Goal: Information Seeking & Learning: Find specific fact

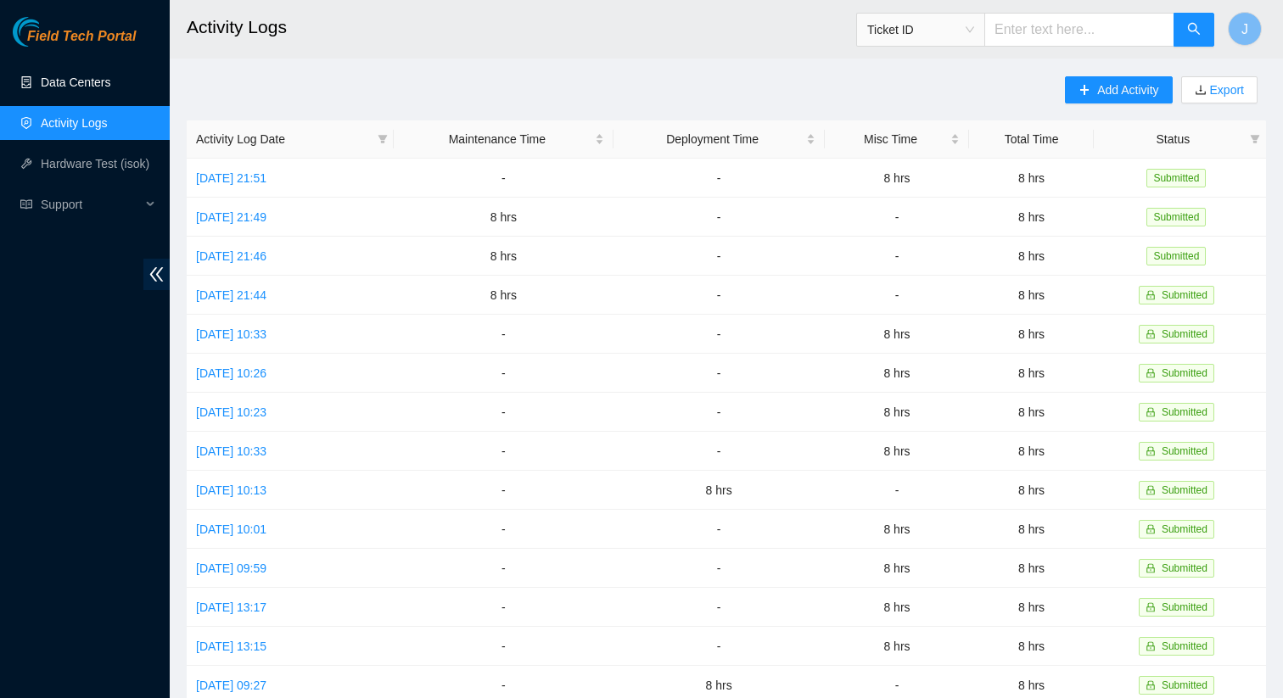
click at [56, 85] on link "Data Centers" at bounding box center [76, 83] width 70 height 14
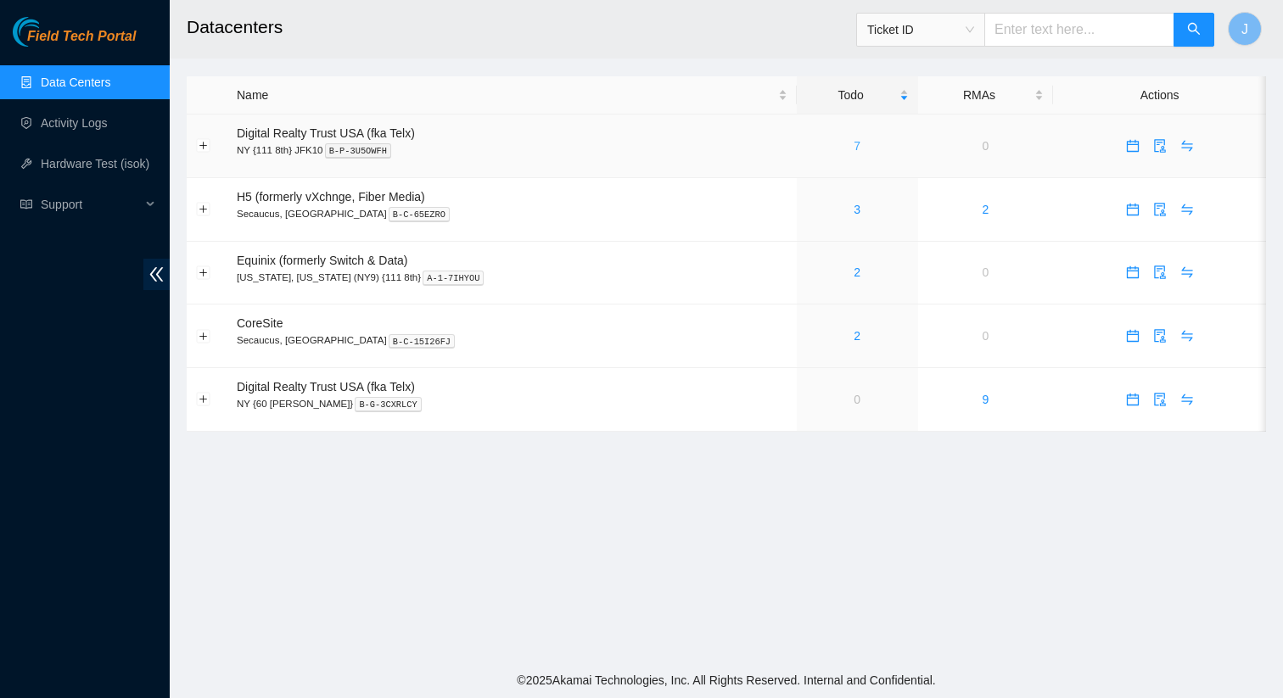
click at [854, 149] on link "7" at bounding box center [857, 146] width 7 height 14
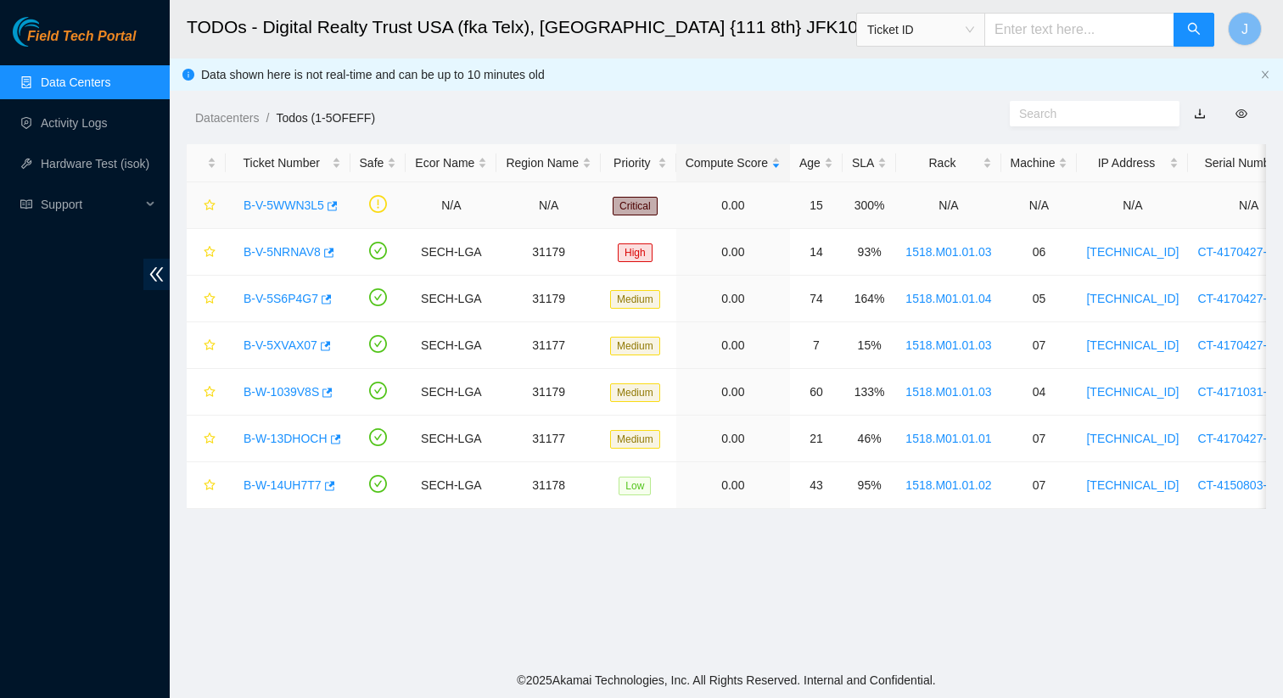
click at [303, 204] on link "B-V-5WWN3L5" at bounding box center [283, 206] width 81 height 14
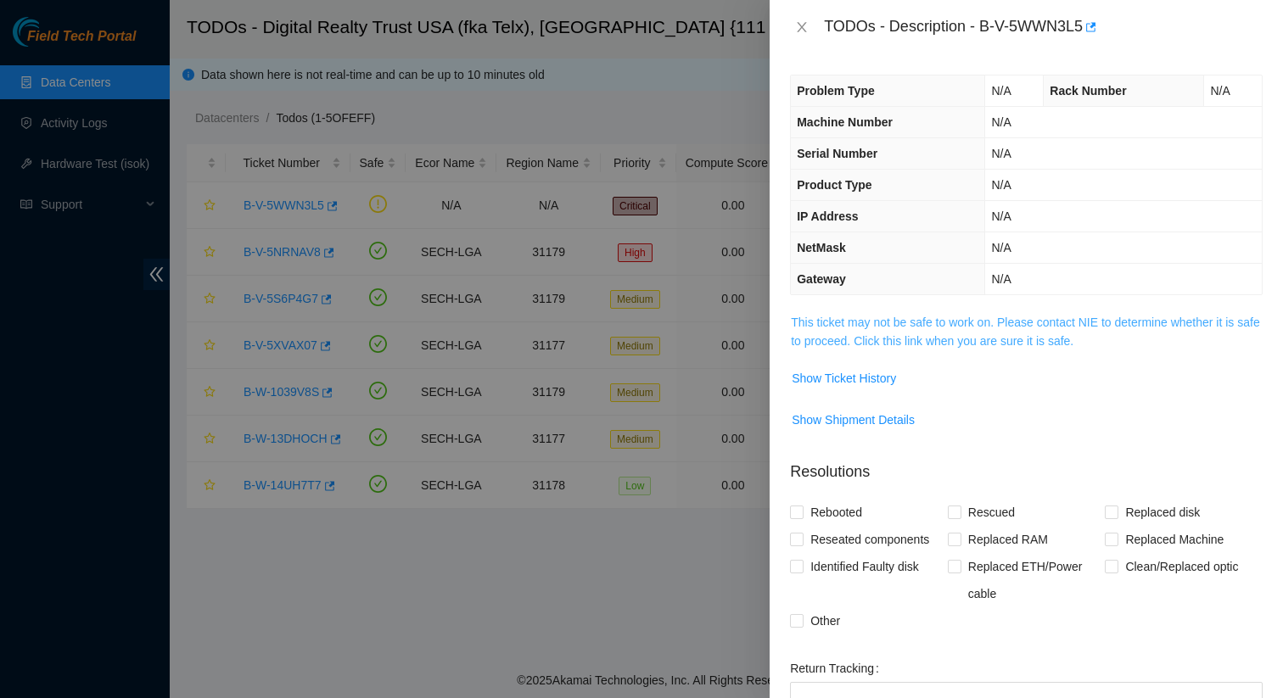
click at [1071, 325] on link "This ticket may not be safe to work on. Please contact NIE to determine whether…" at bounding box center [1025, 332] width 468 height 32
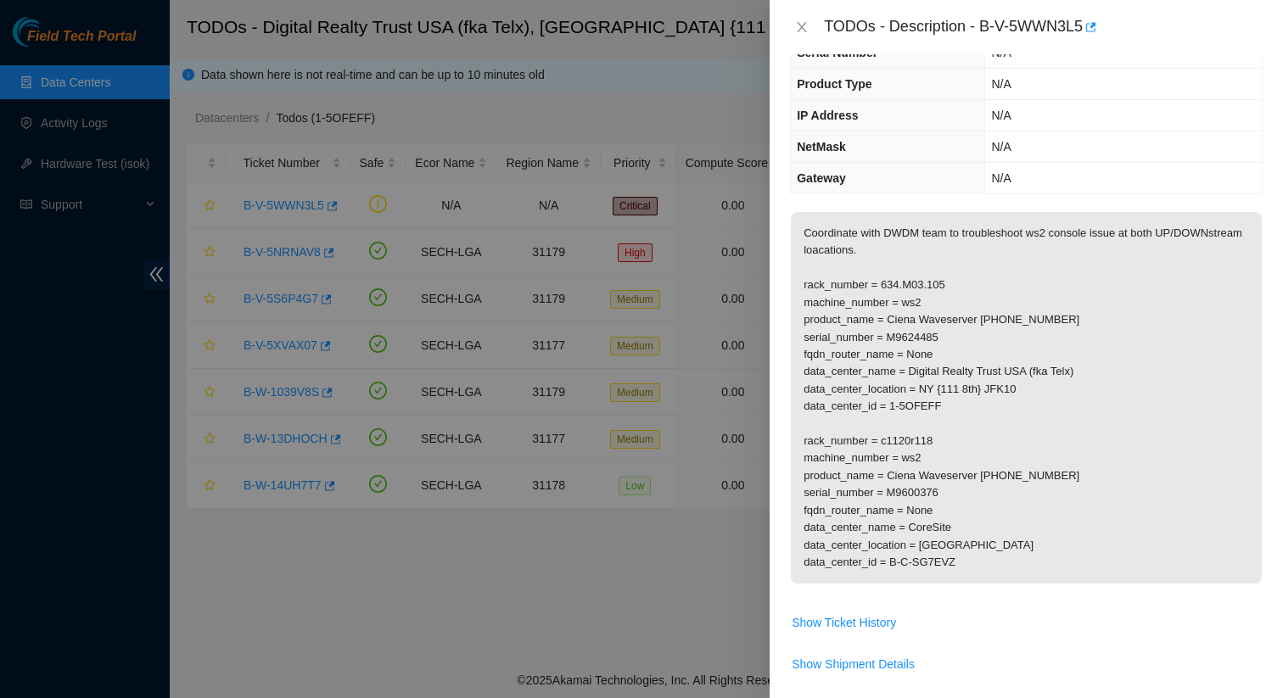
scroll to position [109, 0]
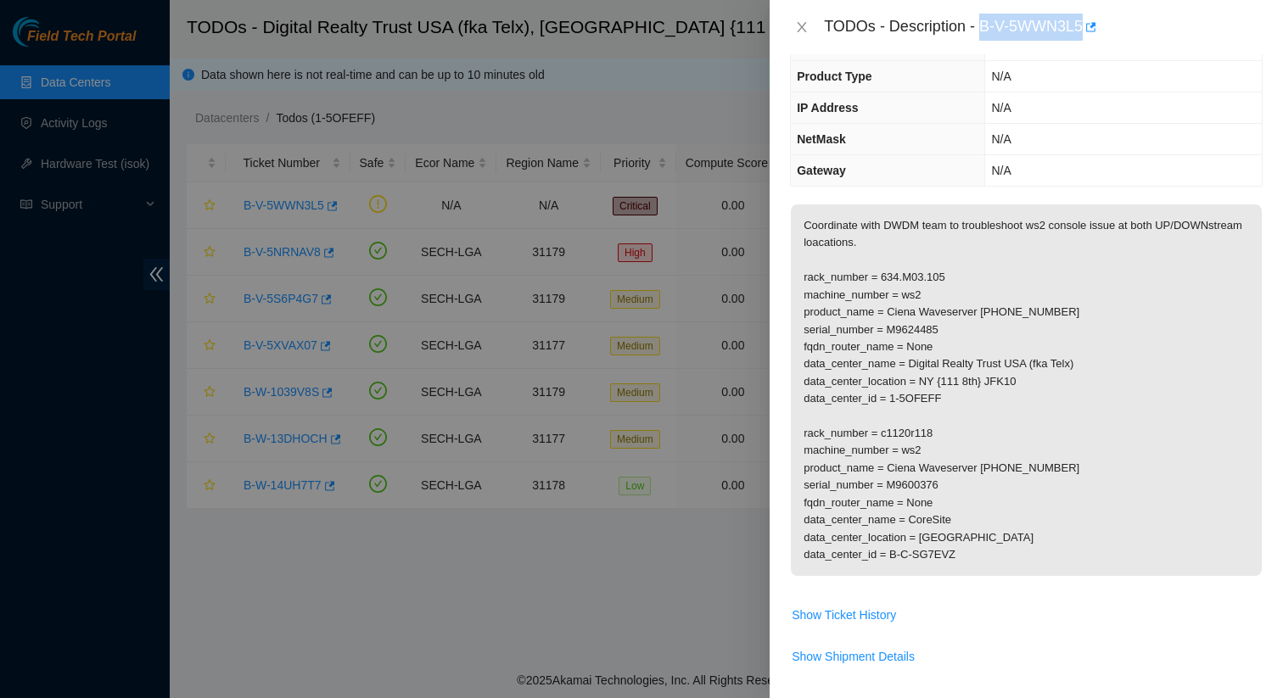
drag, startPoint x: 1091, startPoint y: 22, endPoint x: 987, endPoint y: 23, distance: 104.4
click at [987, 23] on div "TODOs - Description - B-V-5WWN3L5" at bounding box center [1043, 27] width 439 height 27
copy div "B-V-5WWN3L5"
click at [604, 118] on div at bounding box center [641, 349] width 1283 height 698
click at [807, 22] on icon "close" at bounding box center [802, 27] width 14 height 14
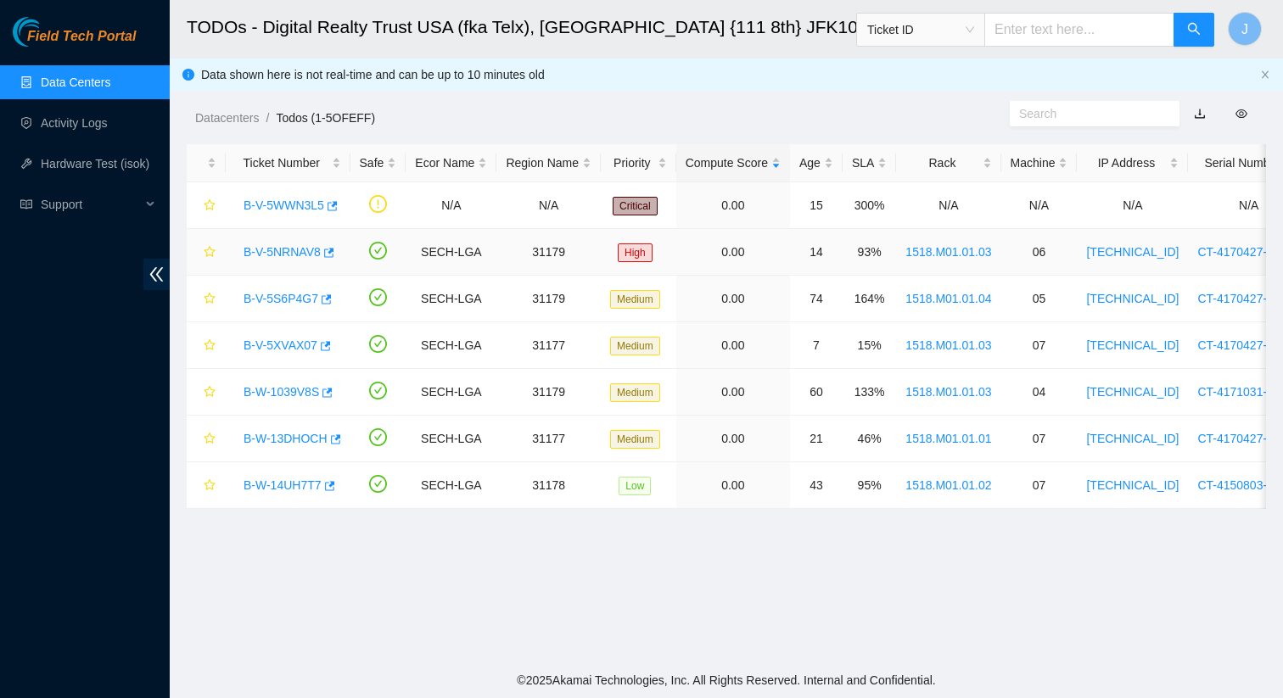
click at [283, 253] on link "B-V-5NRNAV8" at bounding box center [281, 252] width 77 height 14
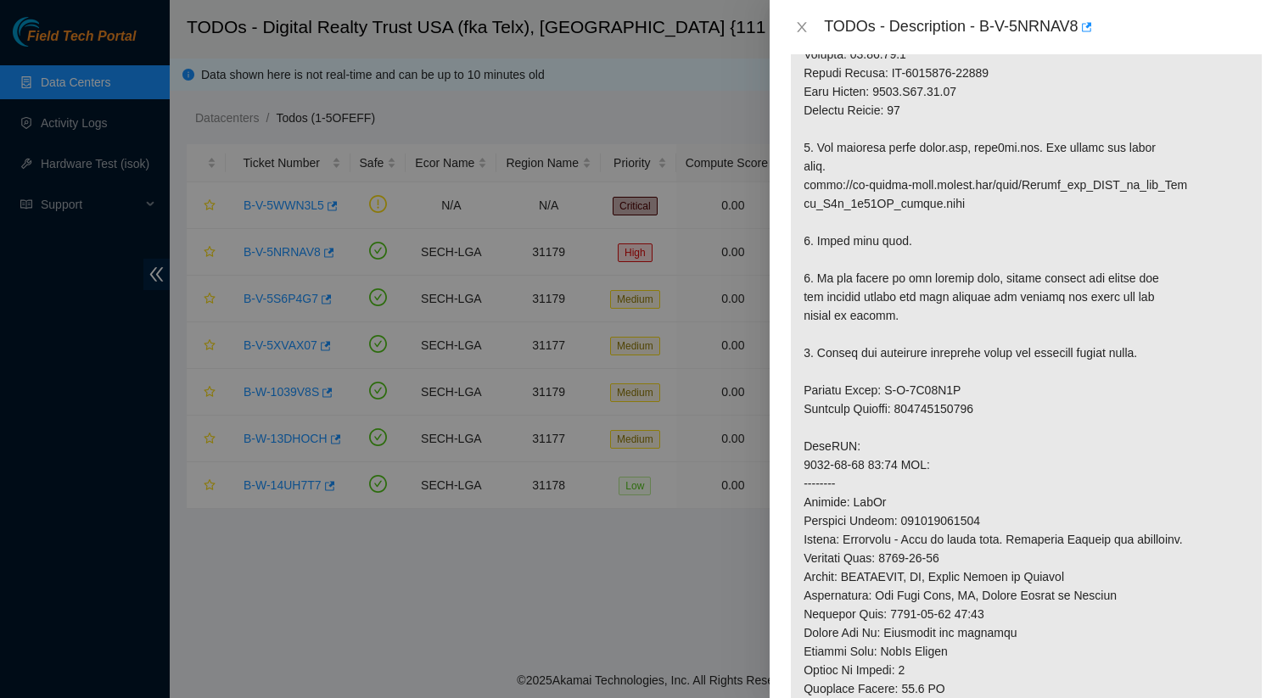
scroll to position [395, 0]
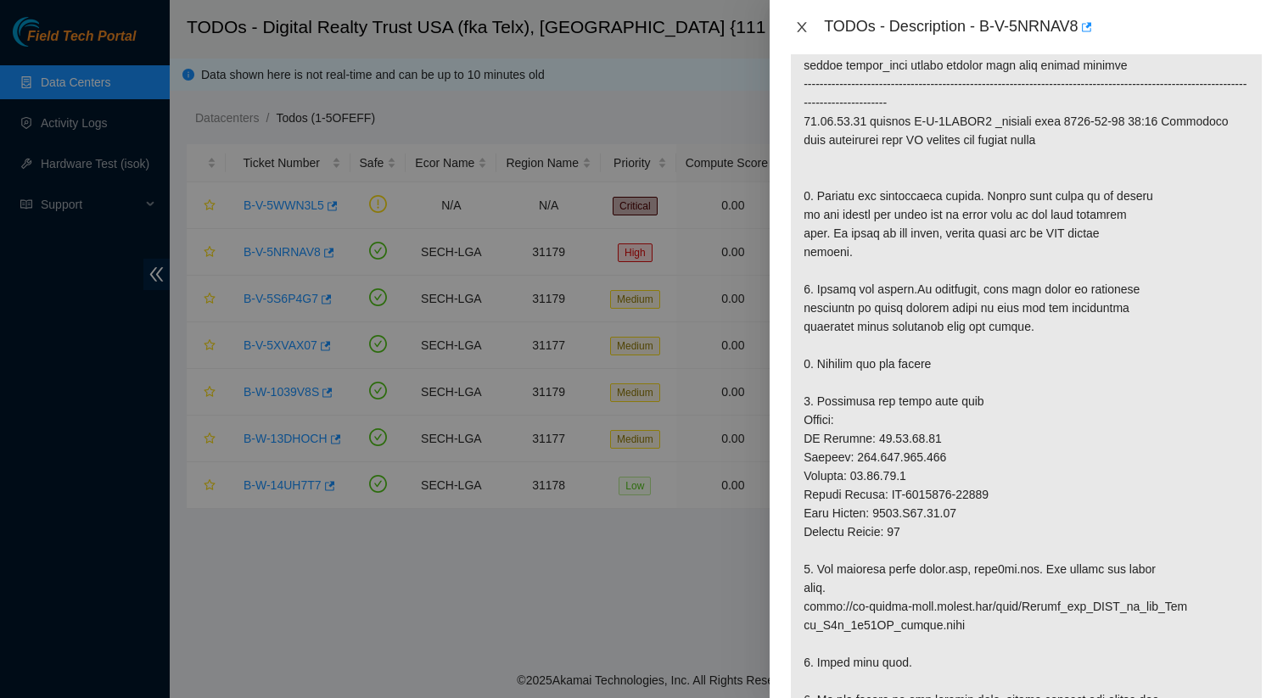
click at [803, 31] on icon "close" at bounding box center [802, 27] width 9 height 10
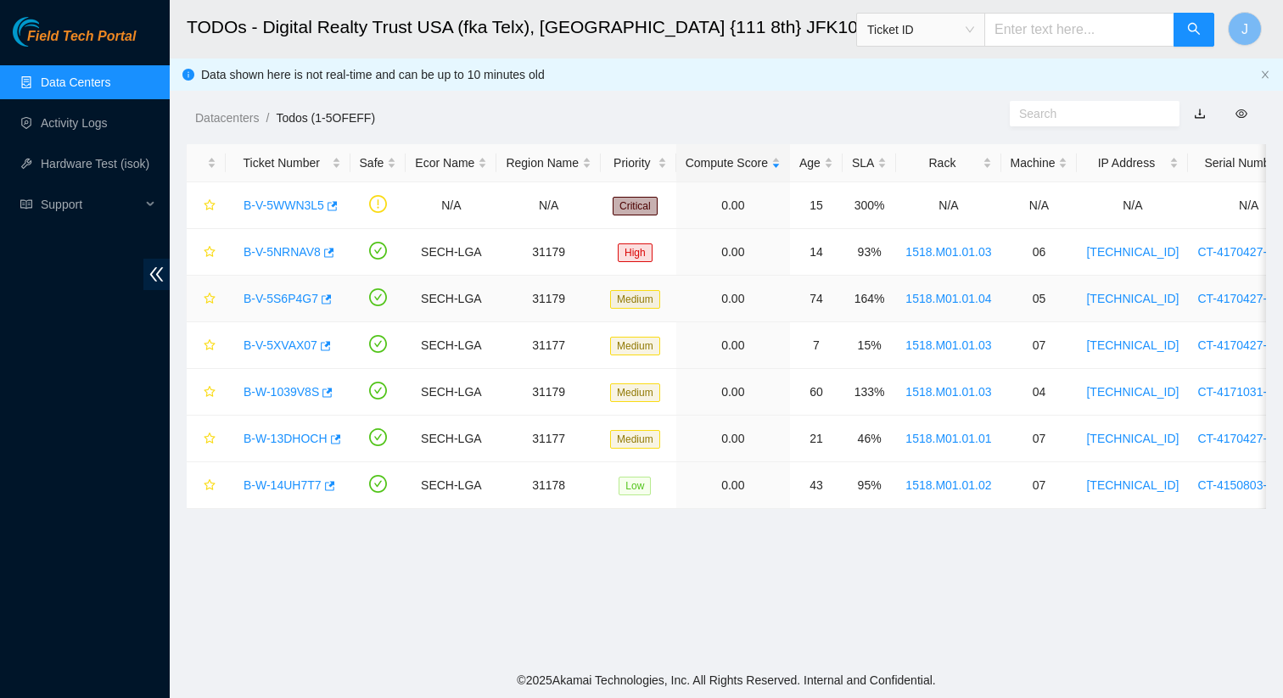
scroll to position [396, 0]
click at [274, 345] on link "B-V-5XVAX07" at bounding box center [280, 346] width 74 height 14
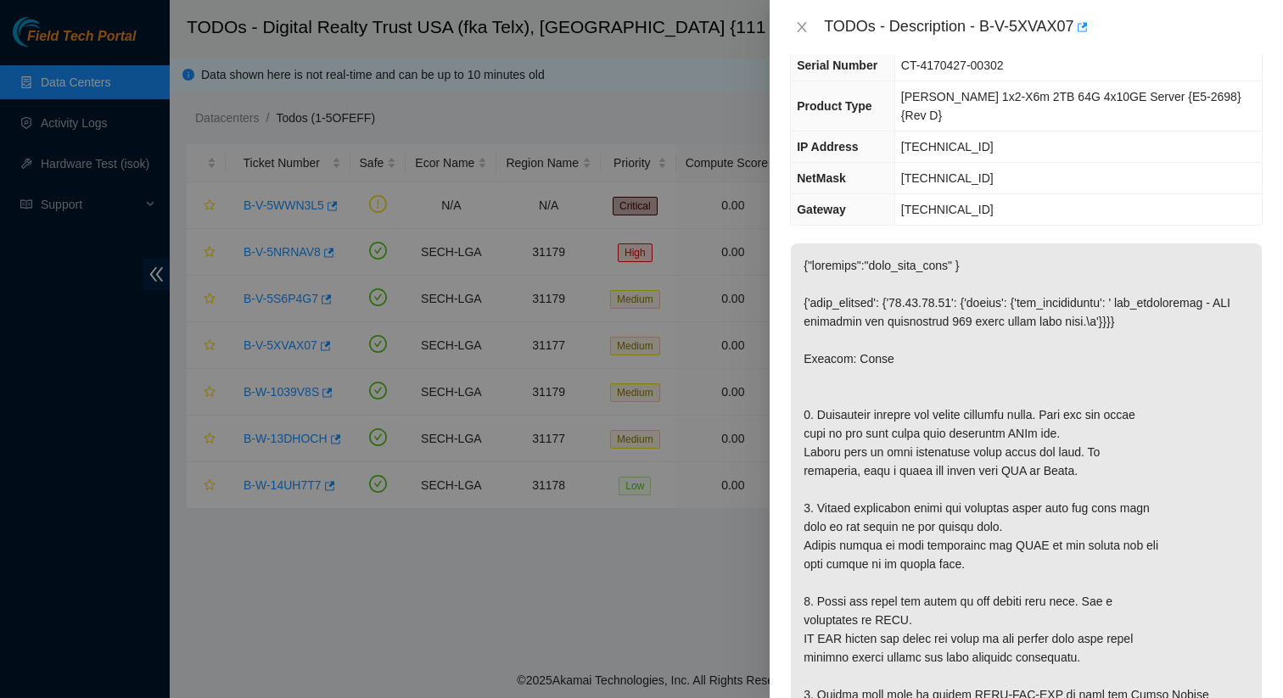
scroll to position [0, 0]
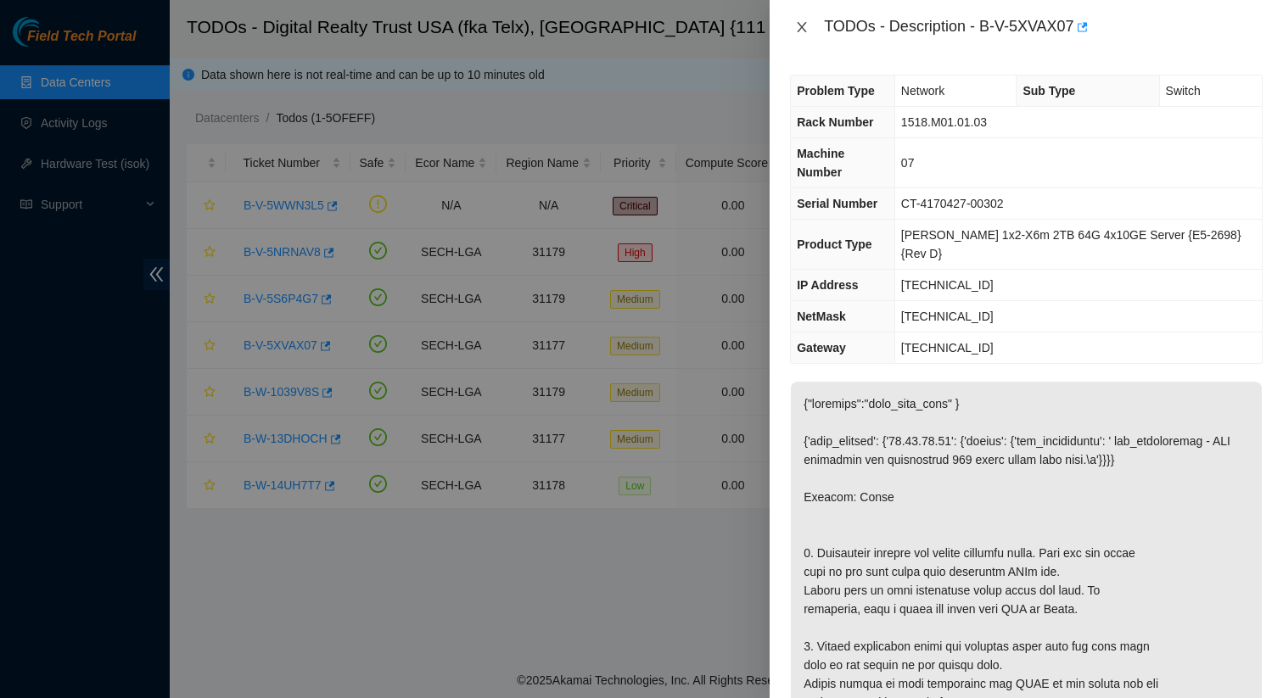
click at [798, 28] on icon "close" at bounding box center [802, 27] width 14 height 14
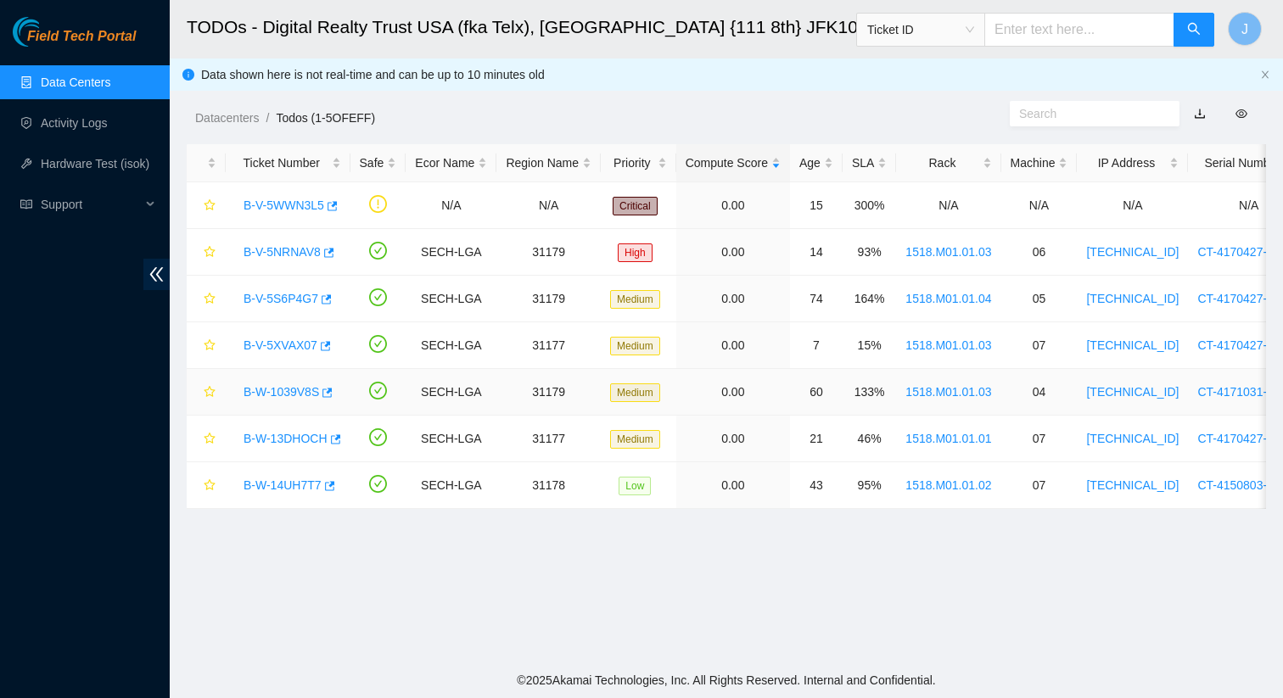
click at [300, 391] on link "B-W-1039V8S" at bounding box center [281, 392] width 76 height 14
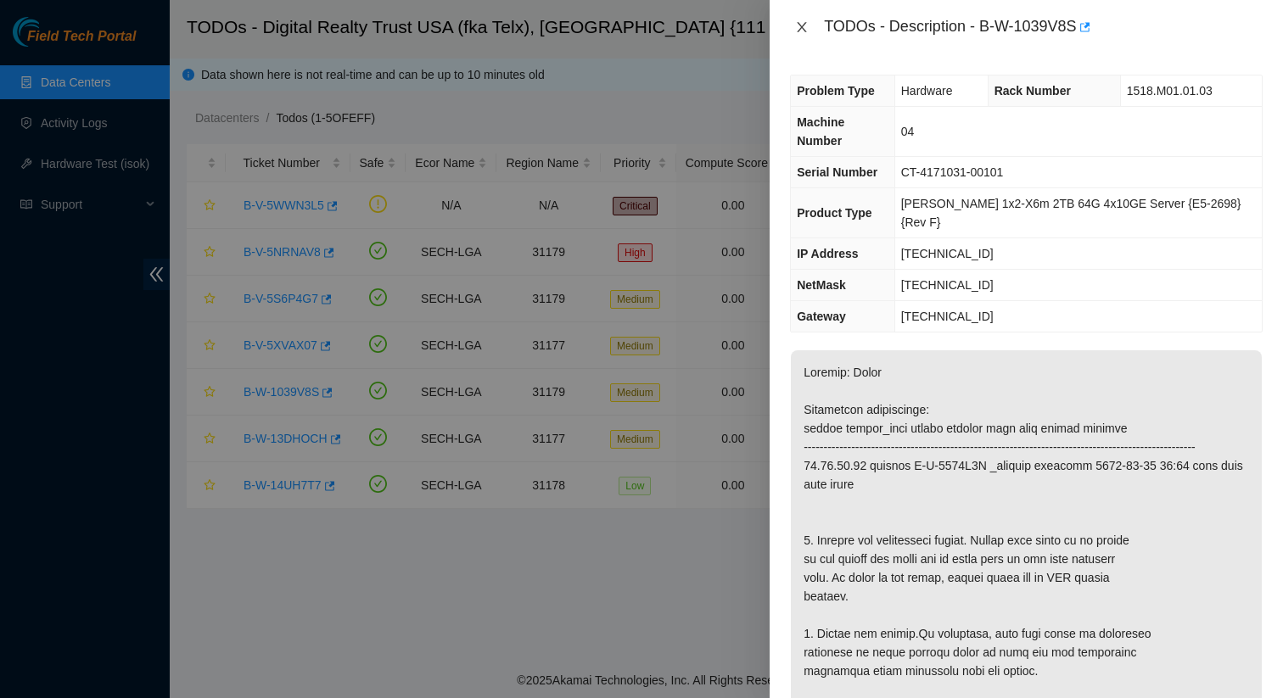
click at [794, 23] on button "Close" at bounding box center [802, 28] width 24 height 16
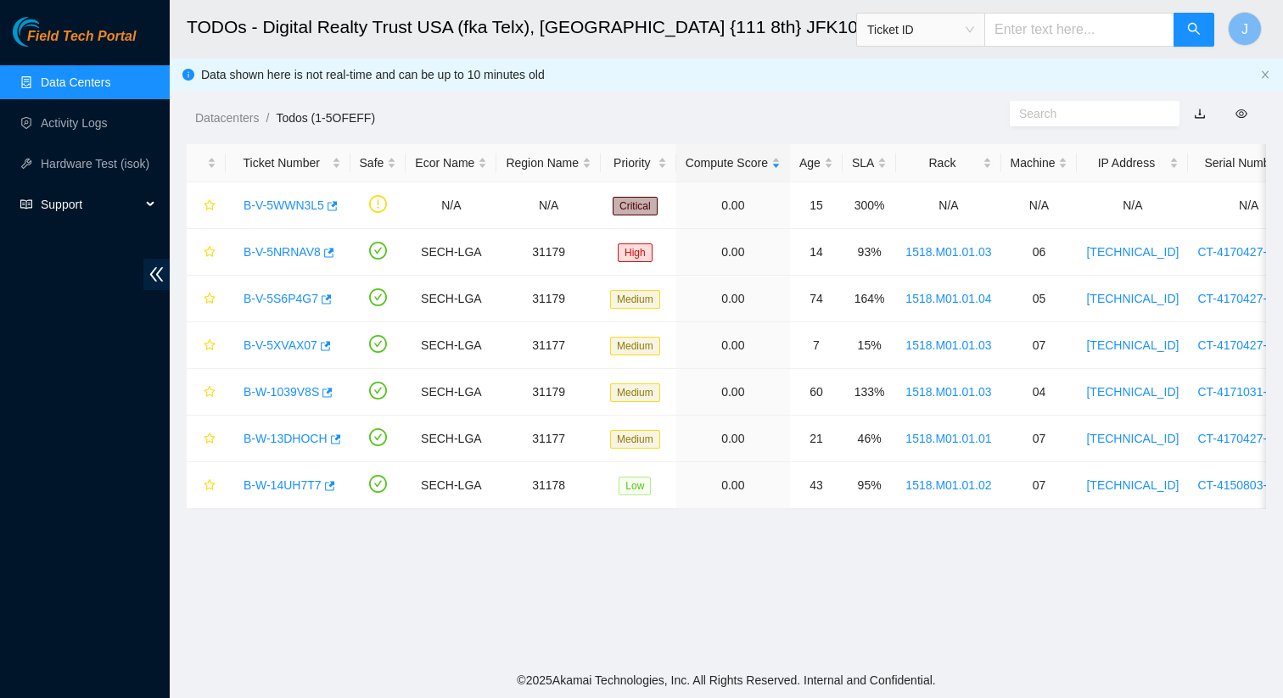
click at [150, 202] on div "Support" at bounding box center [85, 205] width 170 height 34
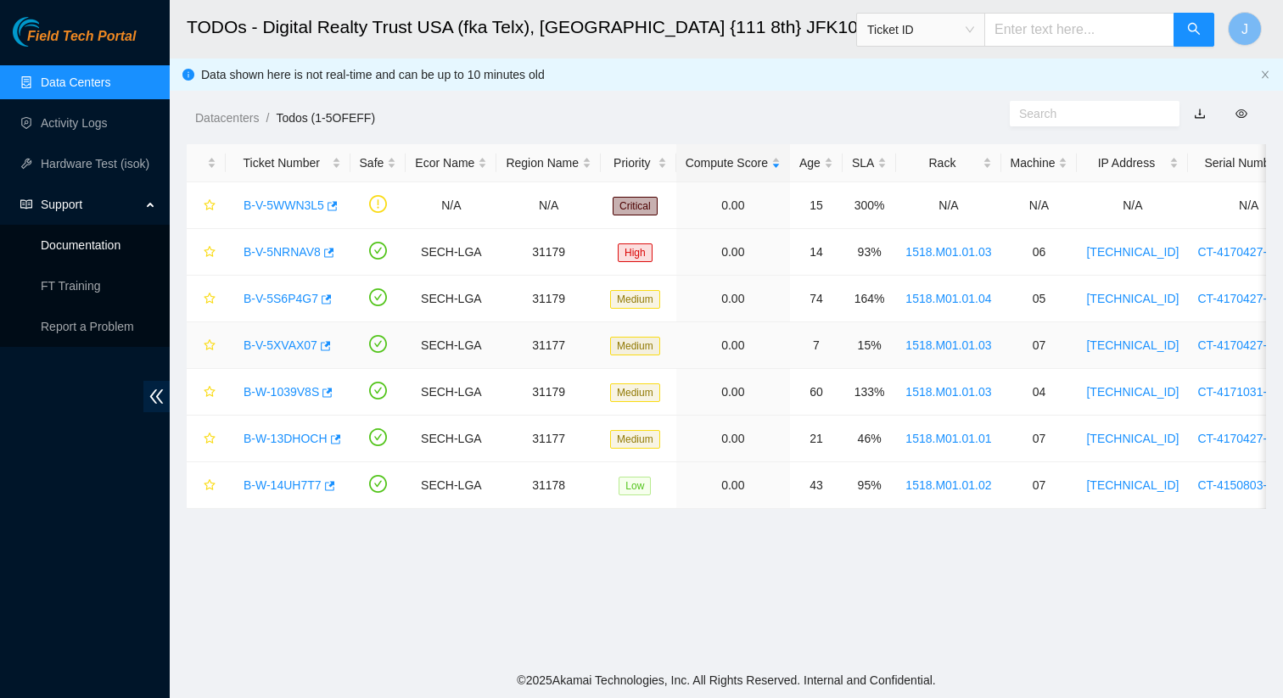
click at [294, 347] on link "B-V-5XVAX07" at bounding box center [280, 346] width 74 height 14
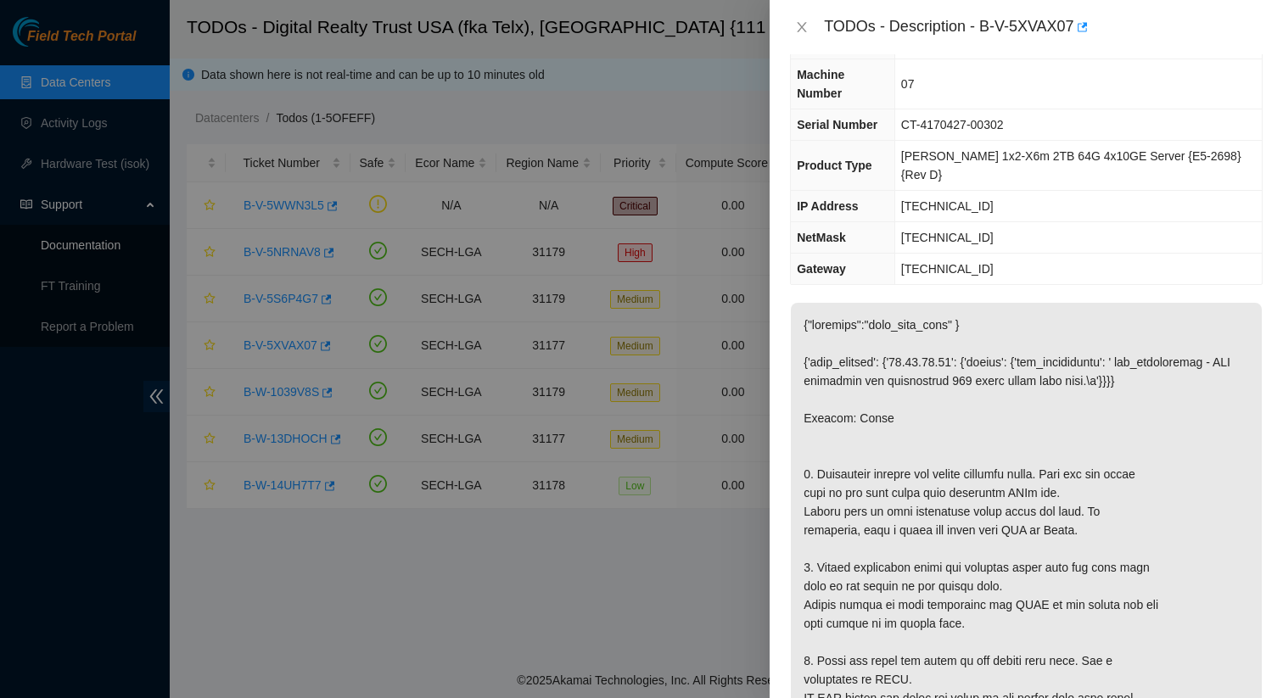
scroll to position [81, 0]
drag, startPoint x: 949, startPoint y: 531, endPoint x: 1047, endPoint y: 547, distance: 98.9
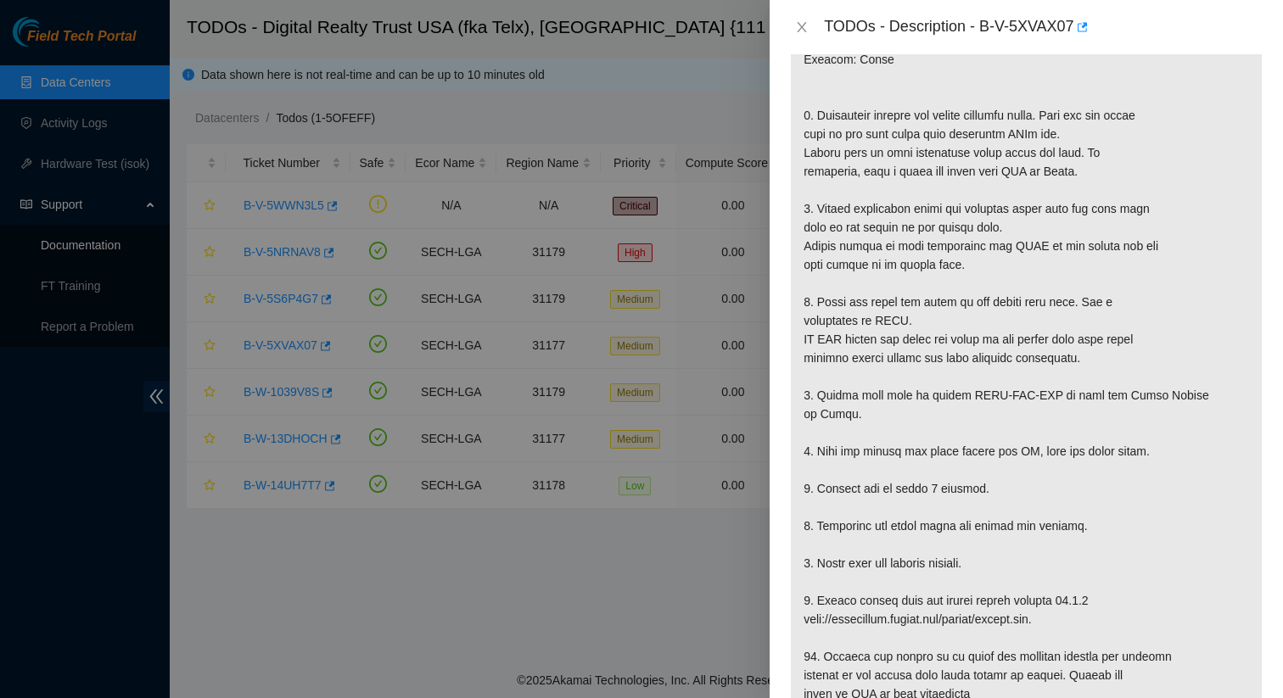
scroll to position [338, 0]
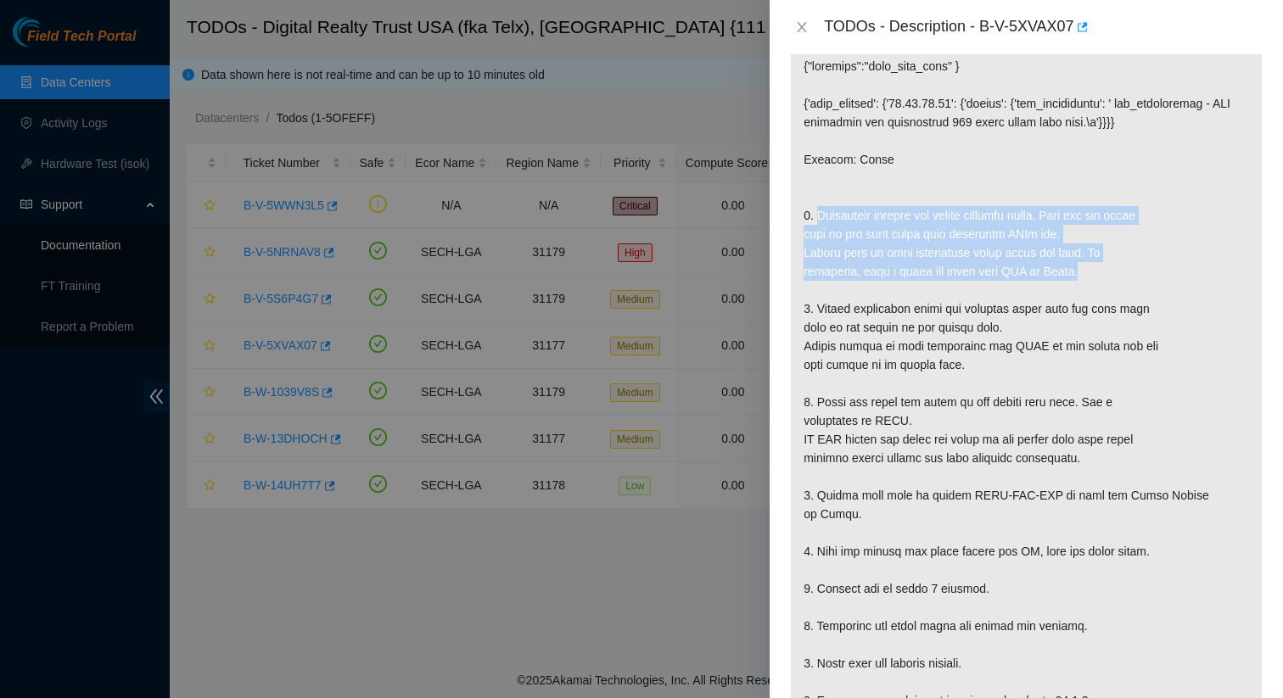
drag, startPoint x: 819, startPoint y: 179, endPoint x: 1123, endPoint y: 233, distance: 309.4
click at [1123, 233] on p at bounding box center [1026, 542] width 471 height 996
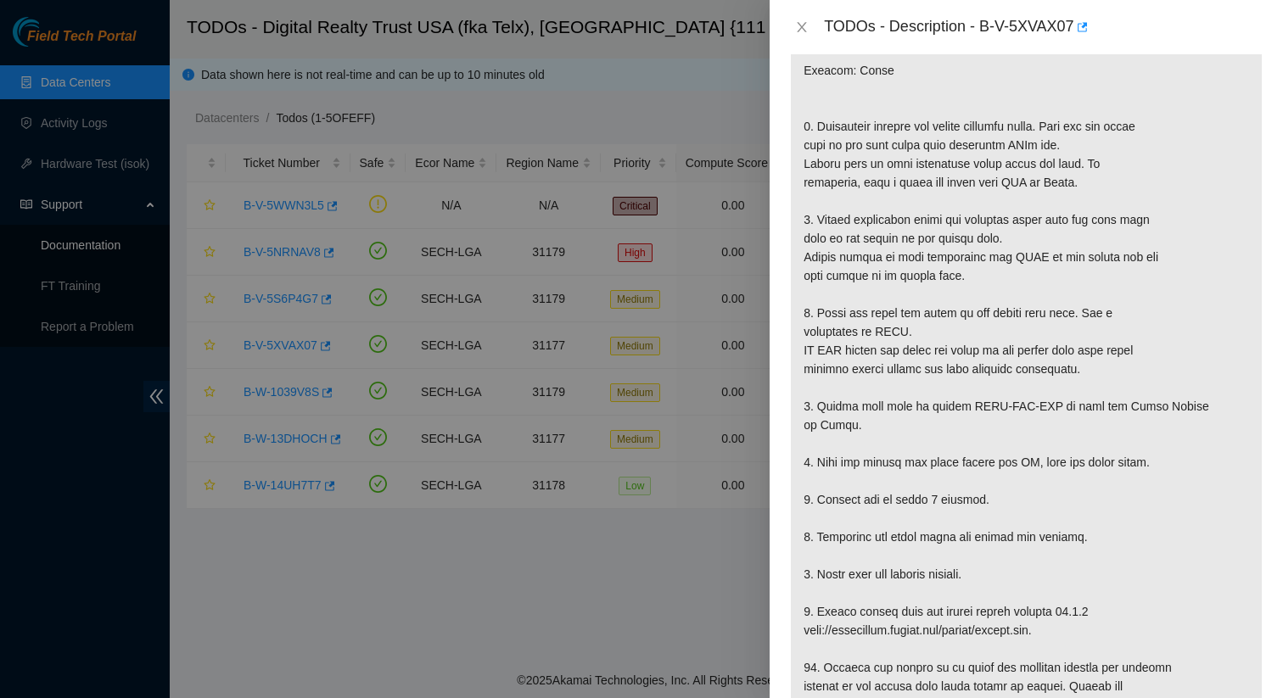
scroll to position [440, 0]
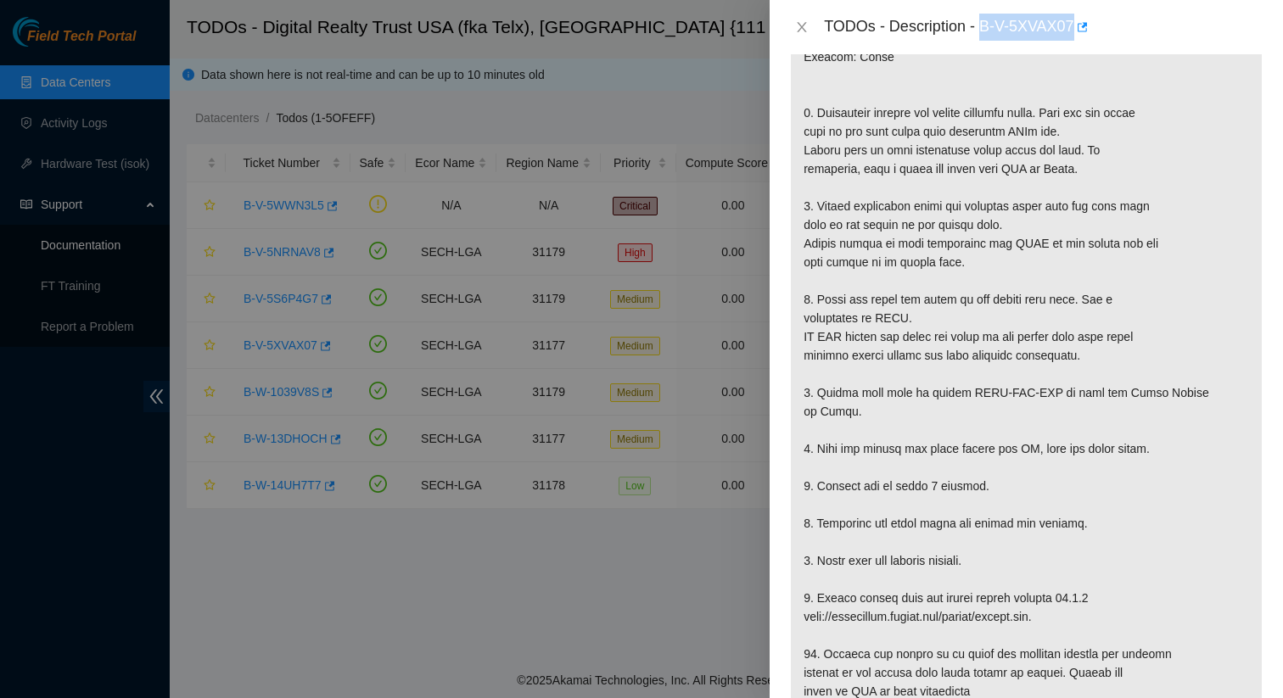
drag, startPoint x: 1080, startPoint y: 26, endPoint x: 987, endPoint y: 29, distance: 93.4
click at [987, 29] on div "TODOs - Description - B-V-5XVAX07" at bounding box center [1043, 27] width 439 height 27
copy div "B-V-5XVAX07"
click at [70, 115] on div at bounding box center [641, 349] width 1283 height 698
click at [798, 25] on icon "close" at bounding box center [802, 27] width 14 height 14
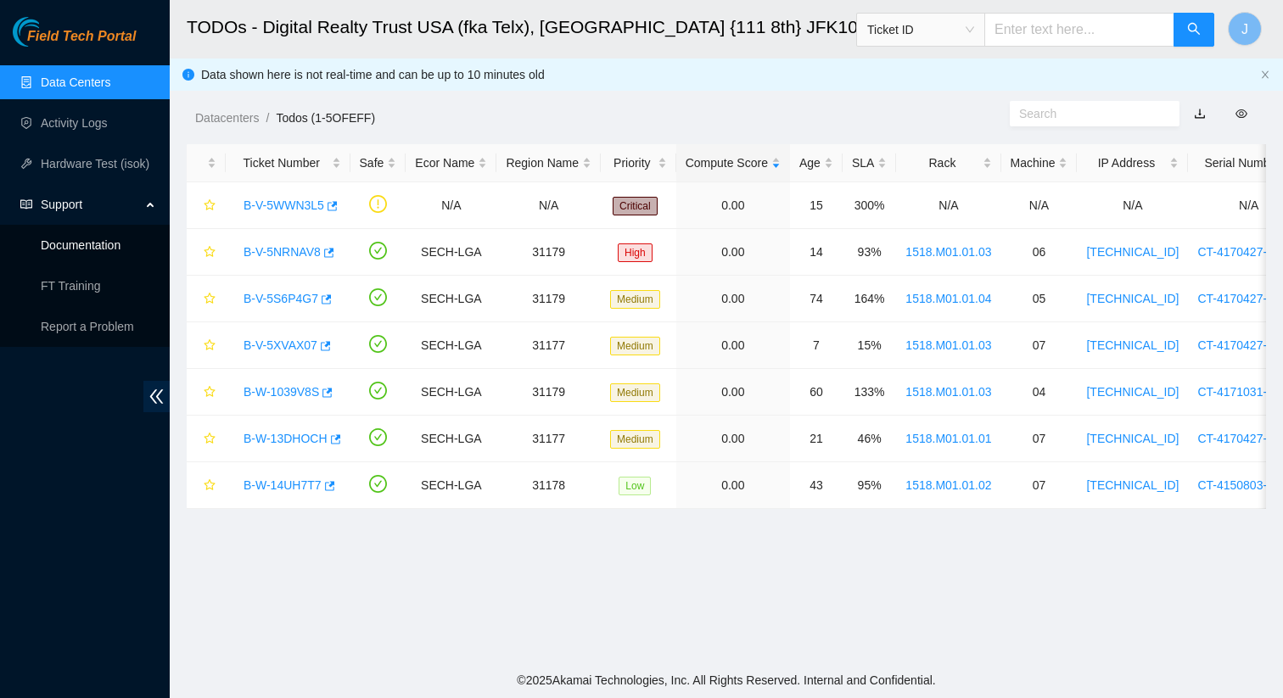
scroll to position [396, 0]
click at [86, 120] on link "Activity Logs" at bounding box center [74, 123] width 67 height 14
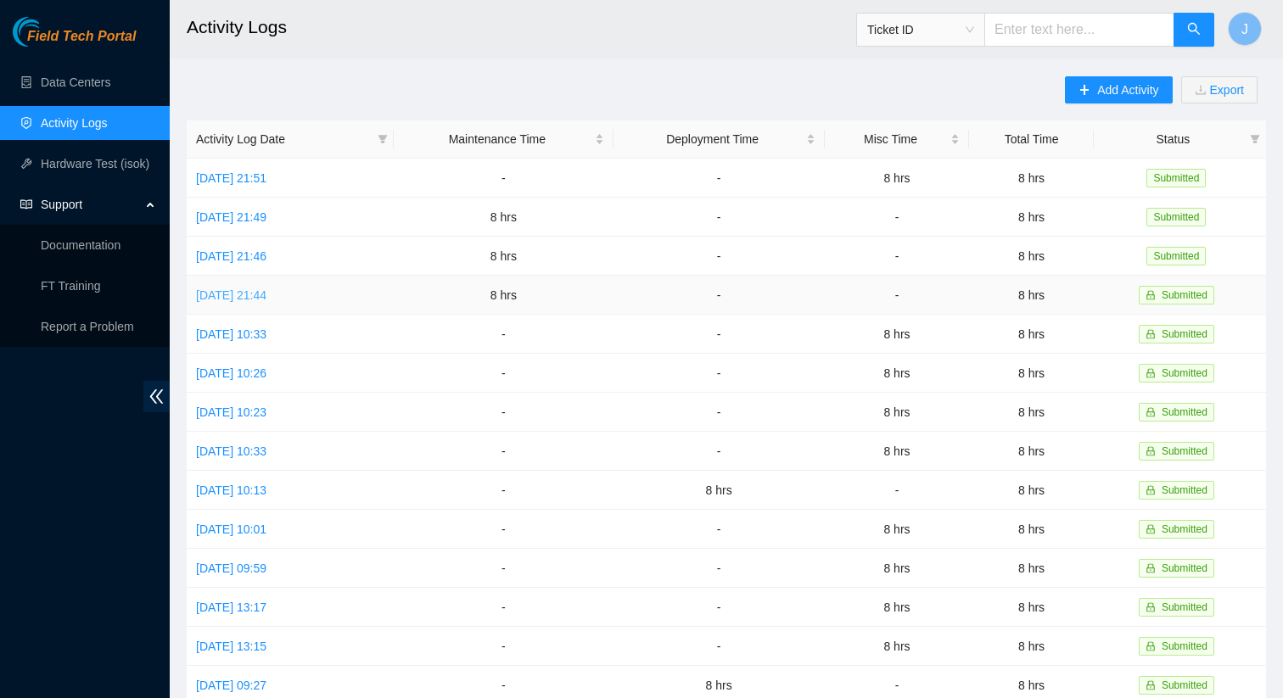
click at [266, 295] on link "[DATE] 21:44" at bounding box center [231, 295] width 70 height 14
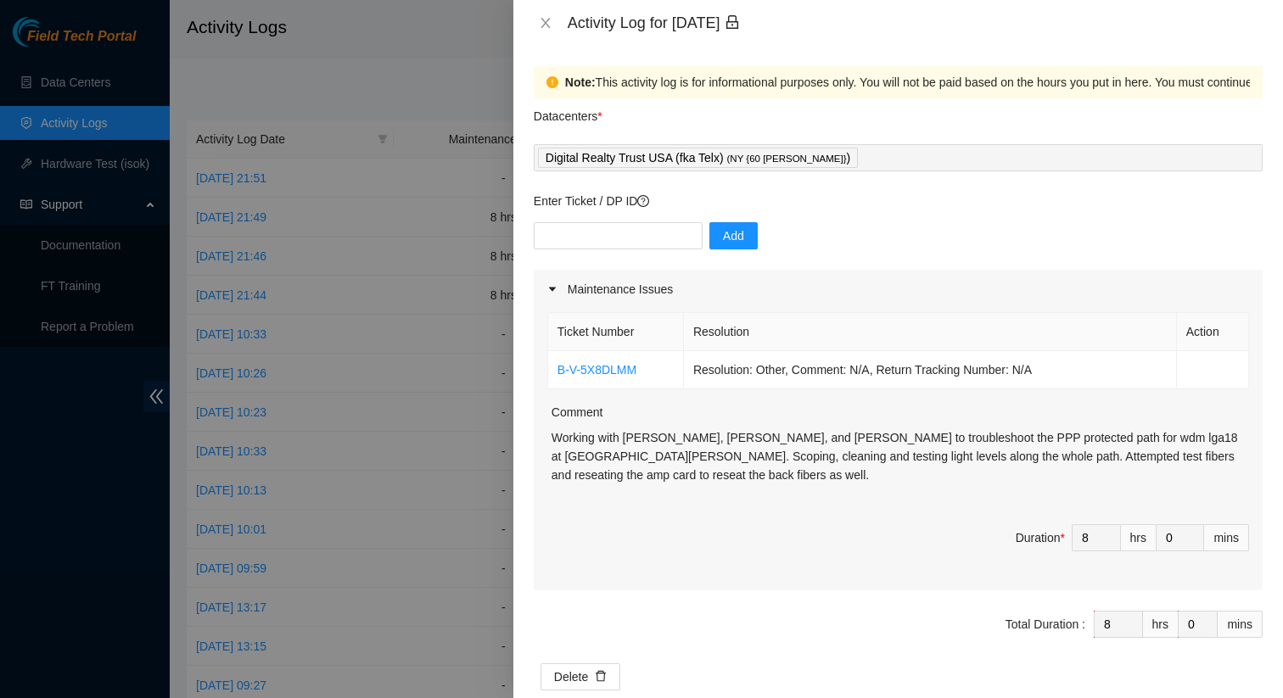
scroll to position [32, 0]
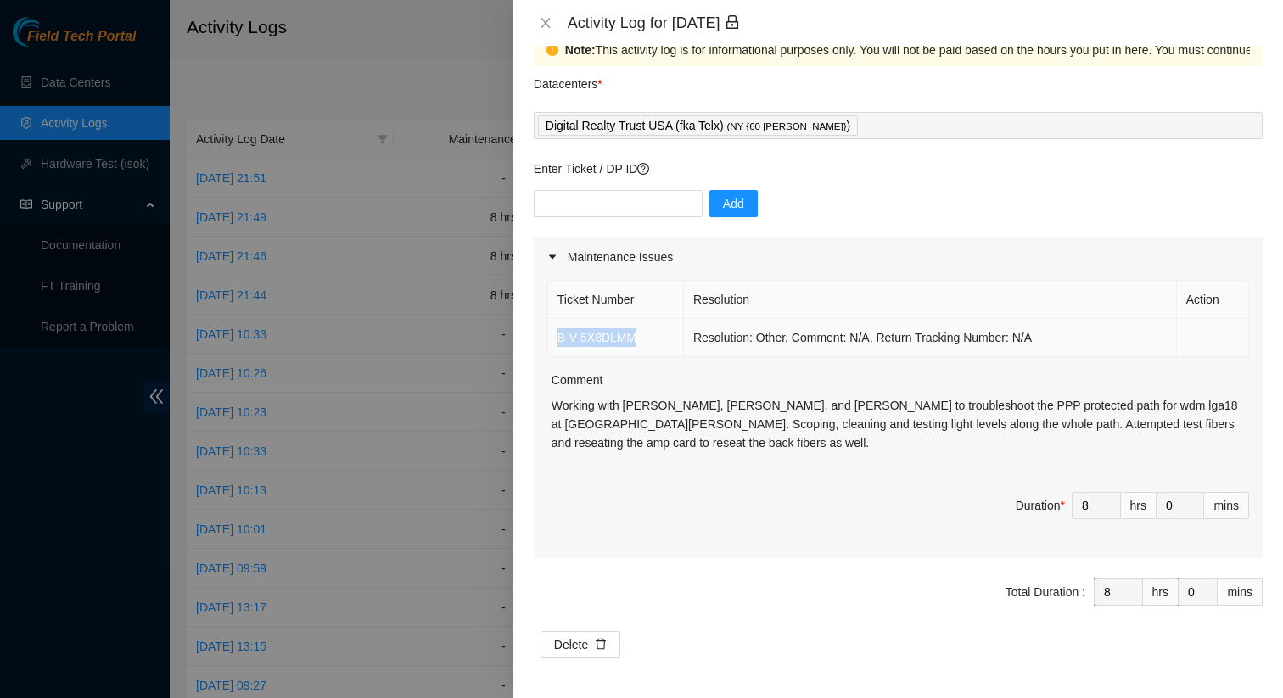
drag, startPoint x: 660, startPoint y: 347, endPoint x: 557, endPoint y: 344, distance: 102.7
click at [557, 344] on td "B-V-5X8DLMM" at bounding box center [616, 338] width 136 height 38
copy link "B-V-5X8DLMM"
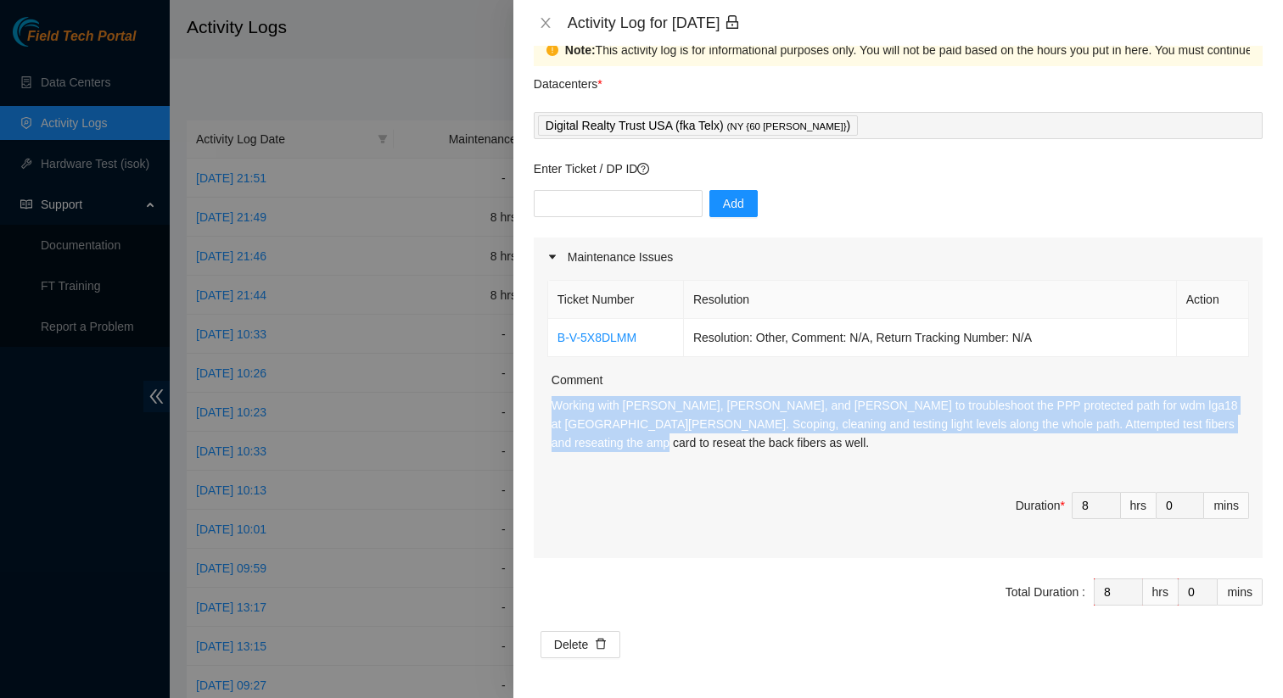
drag, startPoint x: 626, startPoint y: 441, endPoint x: 552, endPoint y: 412, distance: 79.2
click at [552, 412] on p "Working with [PERSON_NAME], [PERSON_NAME], and [PERSON_NAME] to troubleshoot th…" at bounding box center [899, 424] width 697 height 56
copy p "Working with [PERSON_NAME], [PERSON_NAME], and [PERSON_NAME] to troubleshoot th…"
click at [542, 19] on icon "close" at bounding box center [544, 23] width 9 height 10
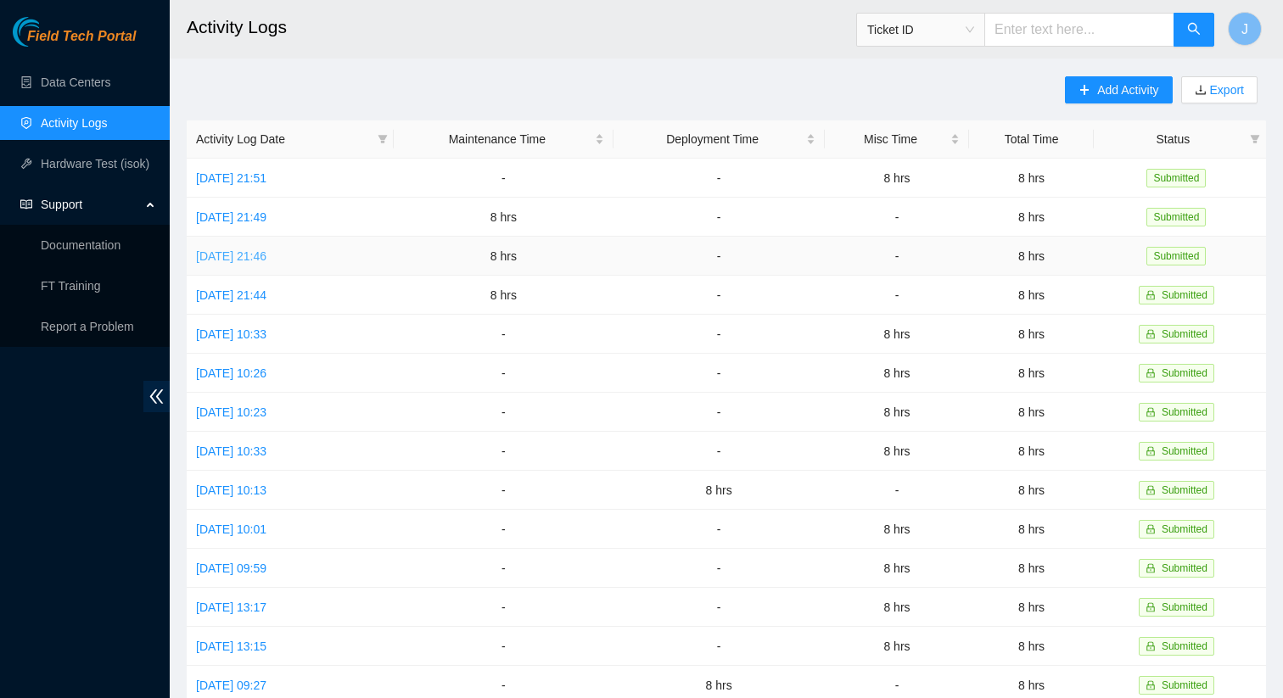
click at [262, 255] on link "[DATE] 21:46" at bounding box center [231, 256] width 70 height 14
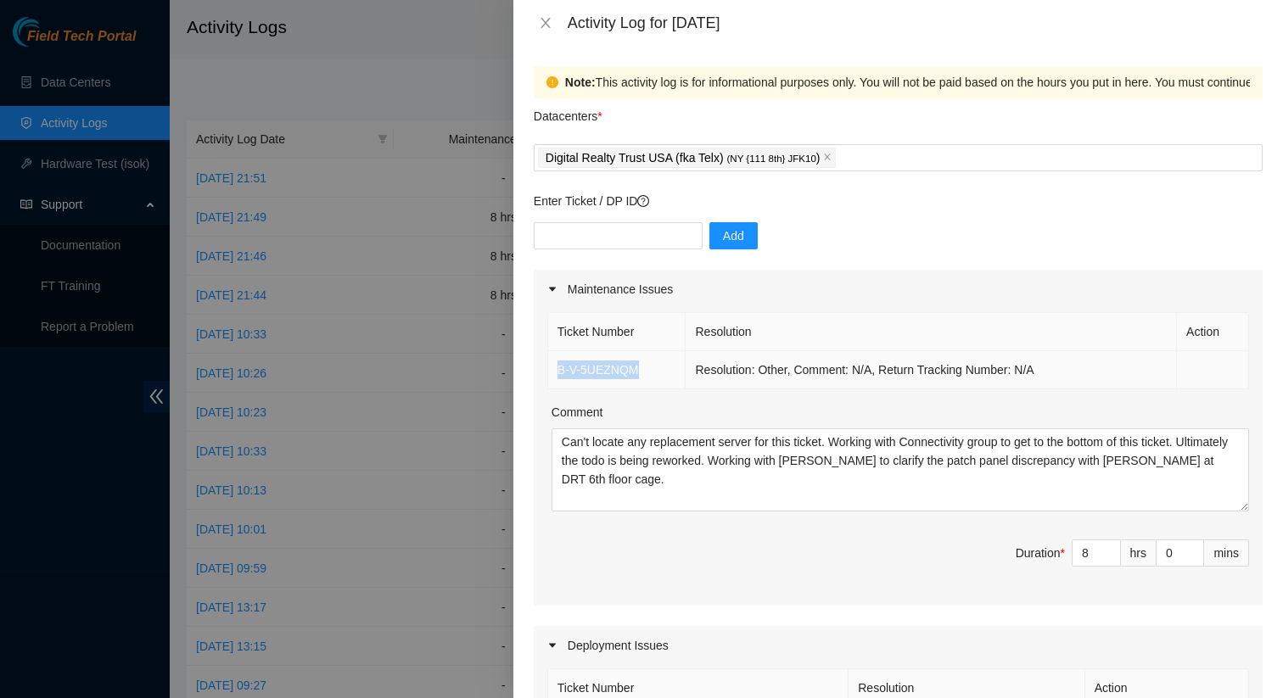
drag, startPoint x: 653, startPoint y: 367, endPoint x: 552, endPoint y: 367, distance: 101.0
click at [552, 367] on td "B-V-5UEZNQM" at bounding box center [617, 370] width 138 height 38
copy link "B-V-5UEZNQM"
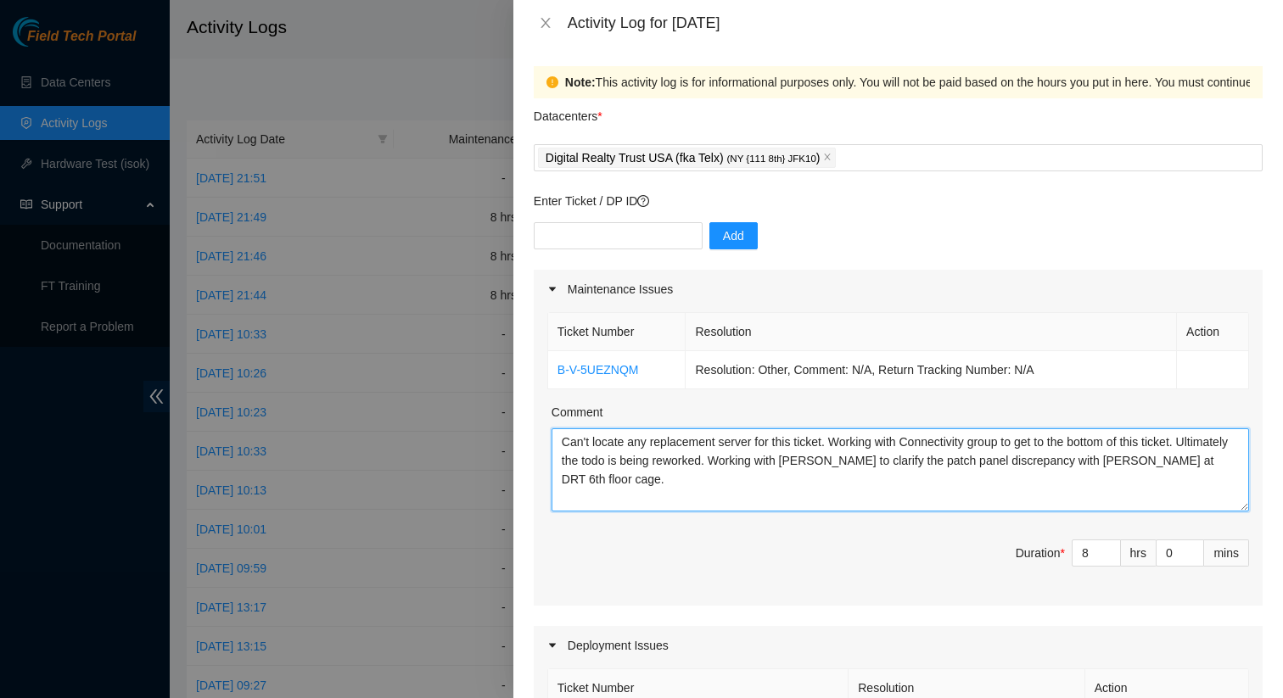
drag, startPoint x: 635, startPoint y: 483, endPoint x: 537, endPoint y: 432, distance: 110.8
click at [537, 432] on div "Ticket Number Resolution Action B-V-5UEZNQM Resolution: Other, Comment: N/A, Re…" at bounding box center [898, 457] width 729 height 297
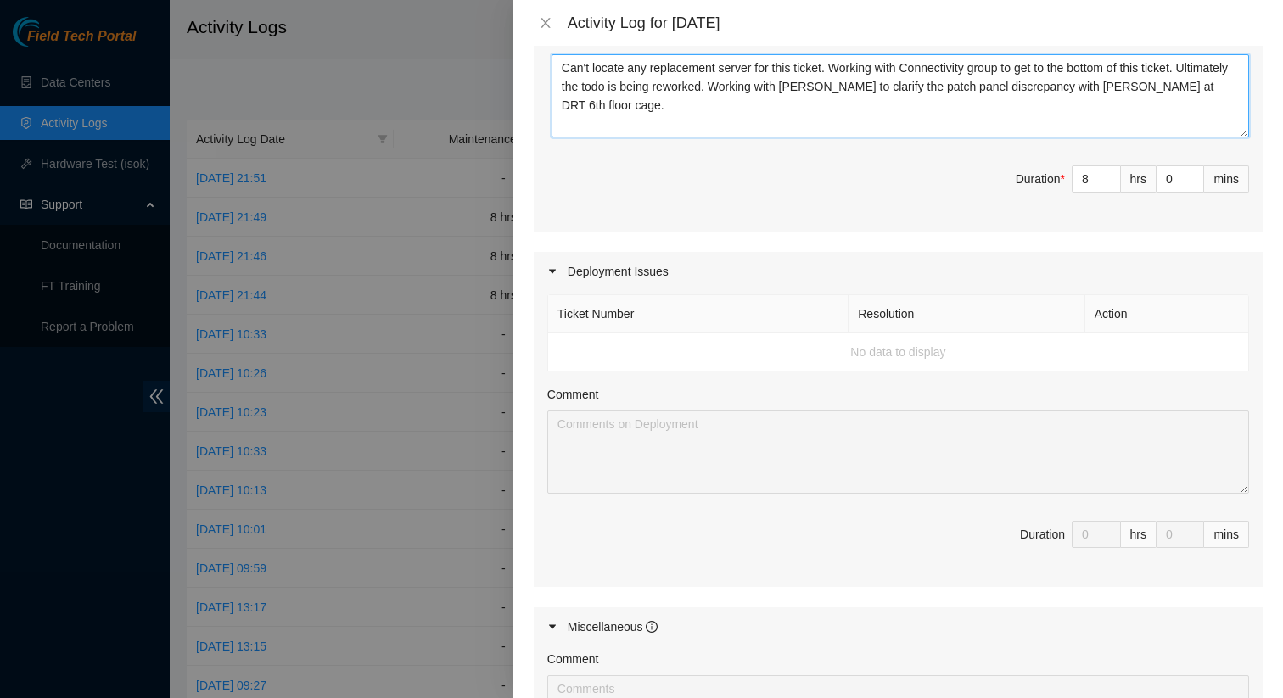
scroll to position [375, 0]
click at [537, 20] on button "Close" at bounding box center [546, 23] width 24 height 16
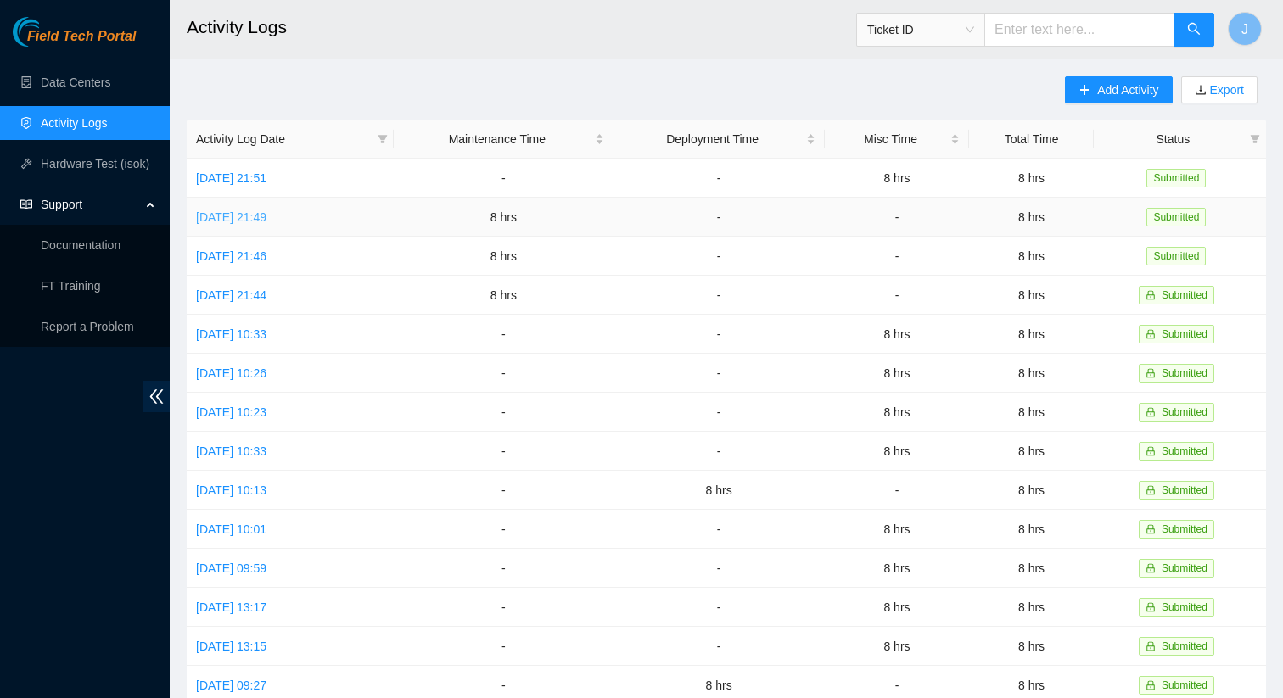
click at [252, 221] on link "[DATE] 21:49" at bounding box center [231, 217] width 70 height 14
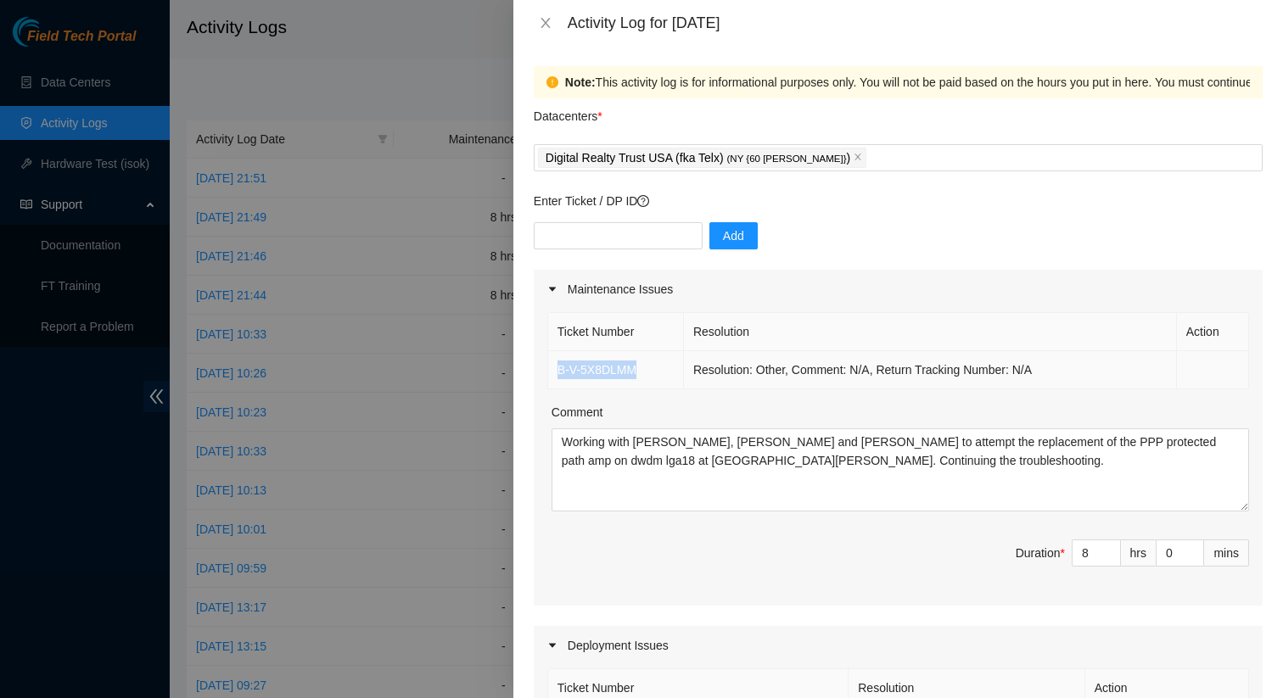
drag, startPoint x: 655, startPoint y: 369, endPoint x: 550, endPoint y: 366, distance: 105.3
click at [550, 366] on td "B-V-5X8DLMM" at bounding box center [616, 370] width 136 height 38
copy link "B-V-5X8DLMM"
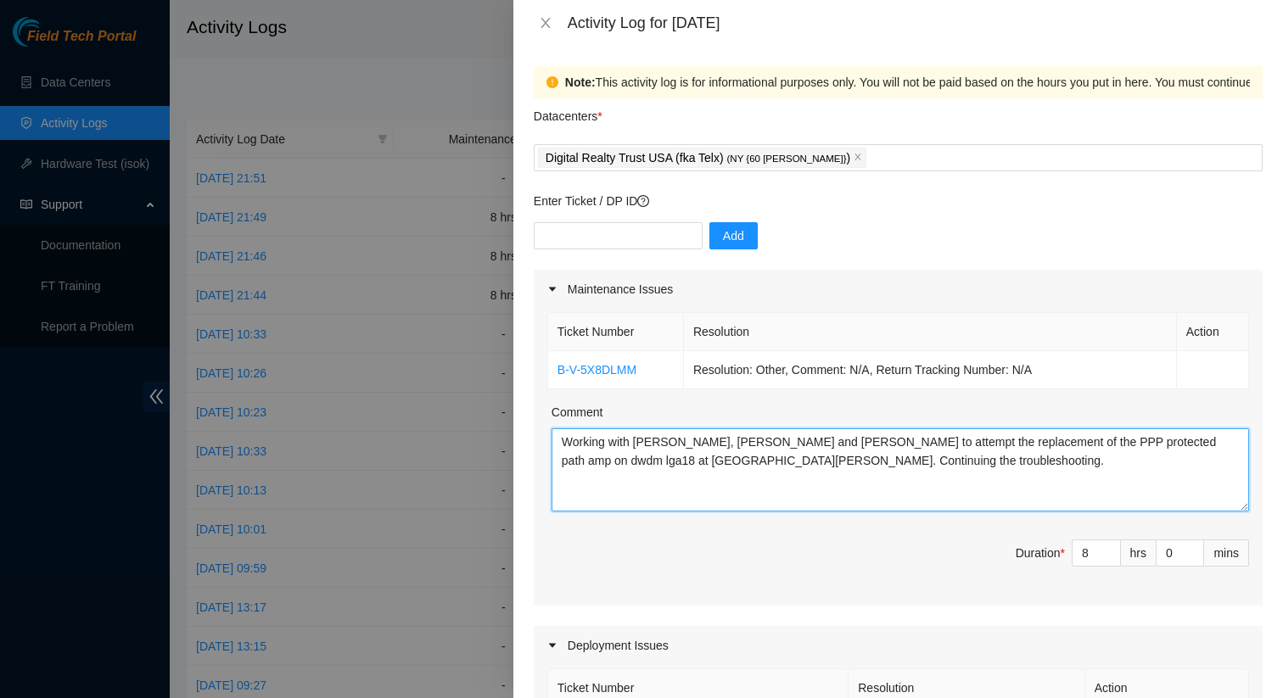
drag, startPoint x: 849, startPoint y: 475, endPoint x: 555, endPoint y: 445, distance: 295.9
click at [555, 445] on textarea "Working with [PERSON_NAME], [PERSON_NAME] and [PERSON_NAME] to attempt the repl…" at bounding box center [899, 469] width 697 height 83
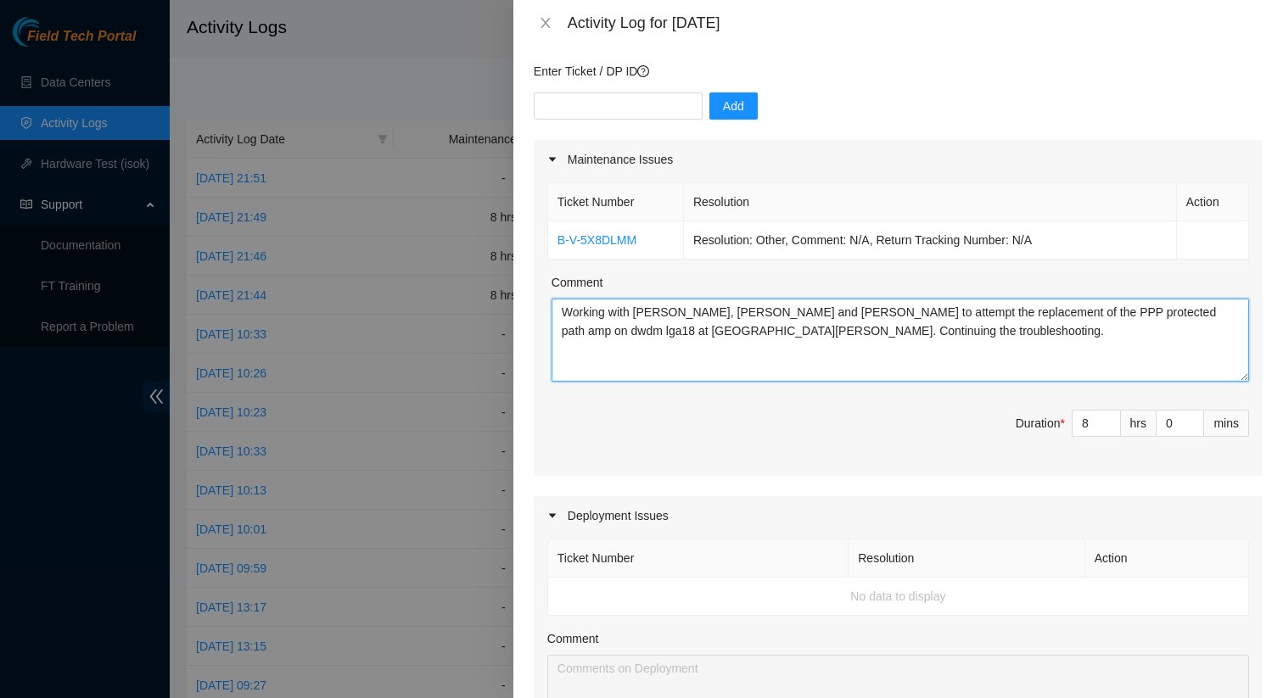
scroll to position [0, 0]
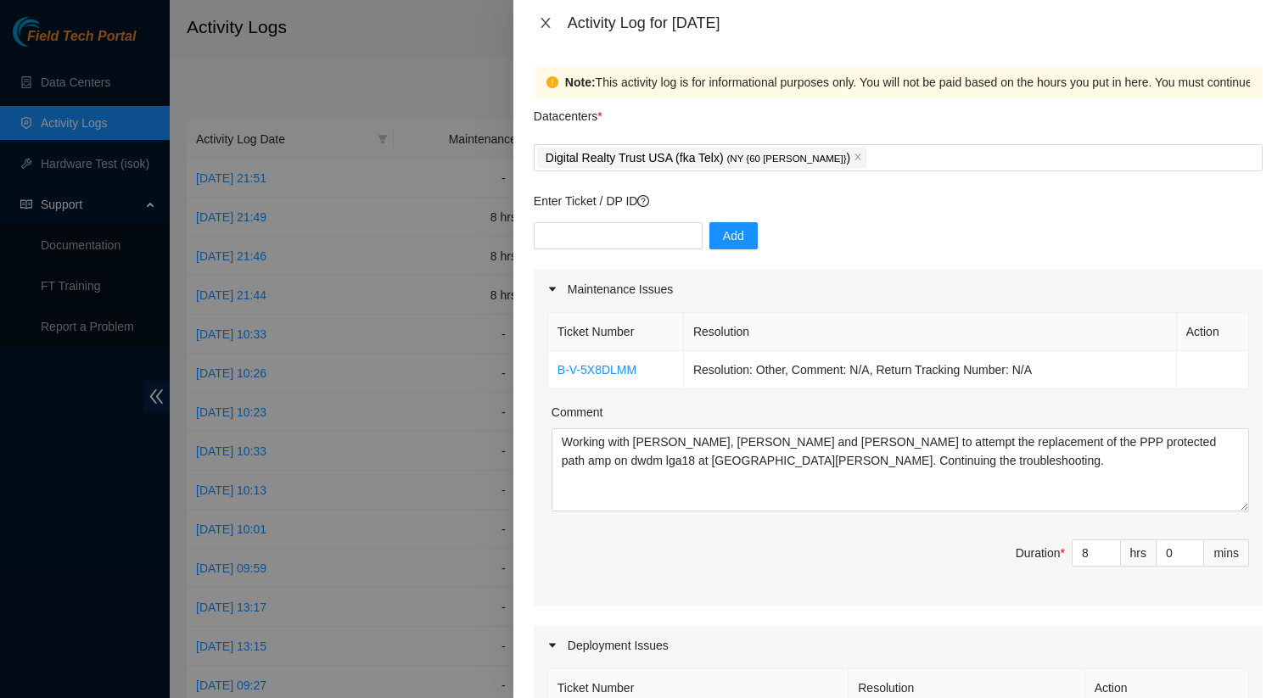
click at [546, 20] on icon "close" at bounding box center [546, 23] width 14 height 14
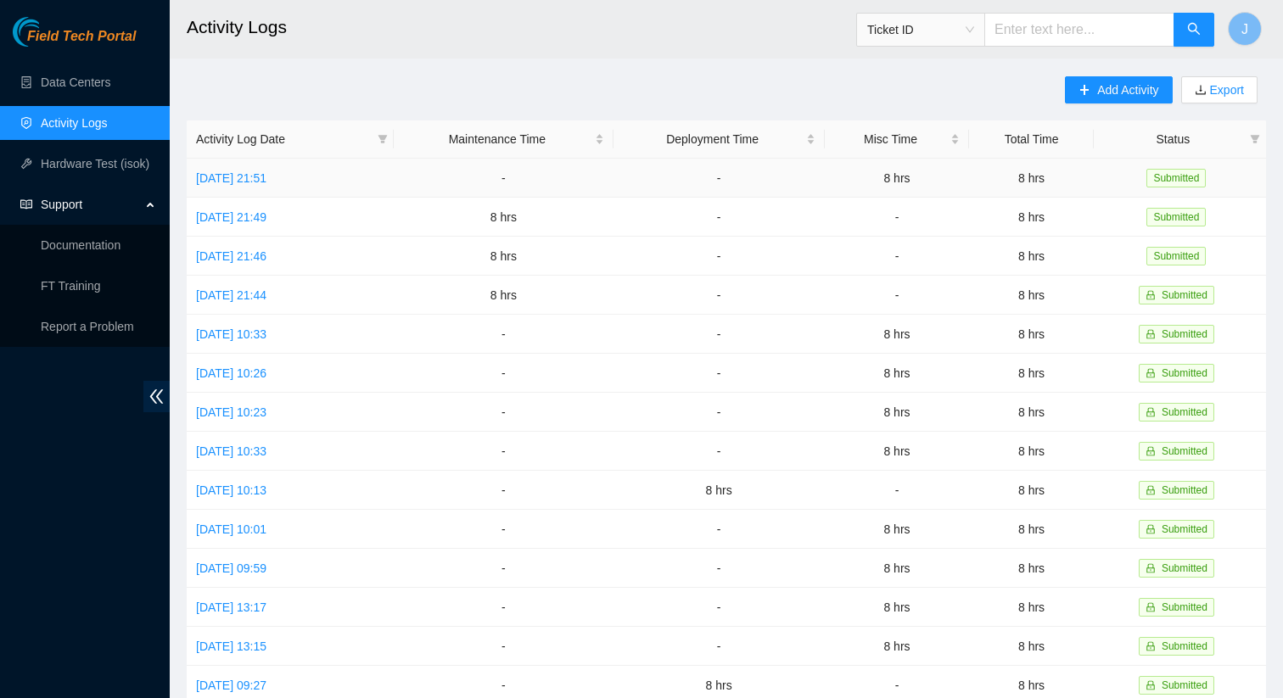
click at [277, 184] on td "[DATE] 21:51" at bounding box center [290, 178] width 207 height 39
click at [266, 180] on link "[DATE] 21:51" at bounding box center [231, 178] width 70 height 14
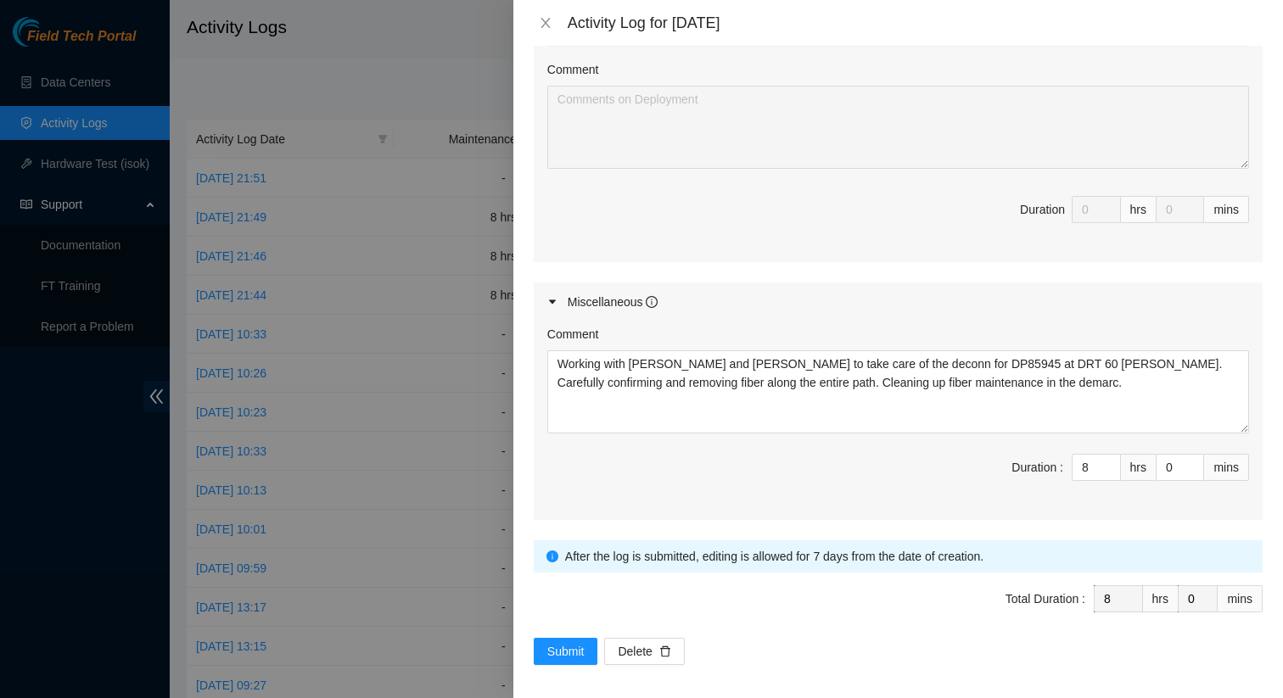
scroll to position [707, 0]
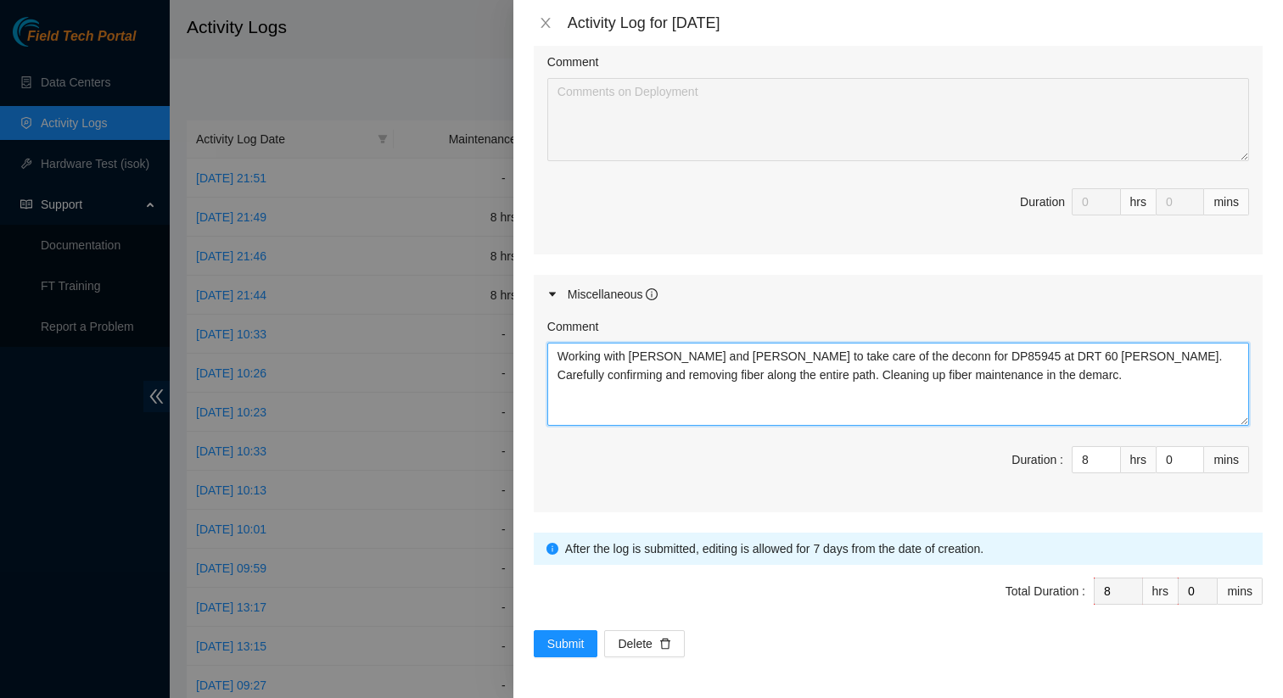
drag, startPoint x: 910, startPoint y: 378, endPoint x: 547, endPoint y: 338, distance: 365.4
click at [547, 338] on div "Comment Working with [PERSON_NAME] and [PERSON_NAME] to take care of the deconn…" at bounding box center [898, 371] width 702 height 109
